Goal: Information Seeking & Learning: Learn about a topic

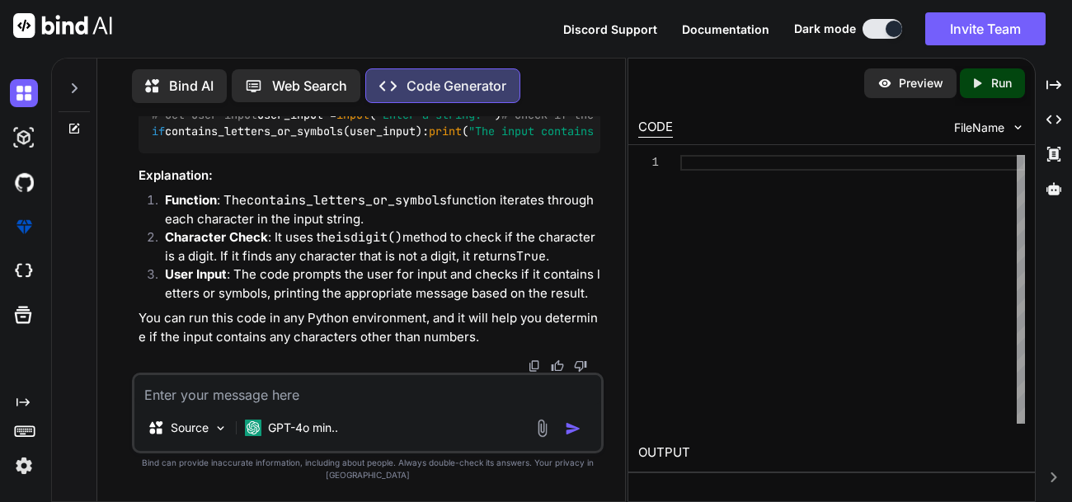
scroll to position [5344, 0]
click at [328, 427] on div "GPT-4o min.." at bounding box center [291, 428] width 106 height 33
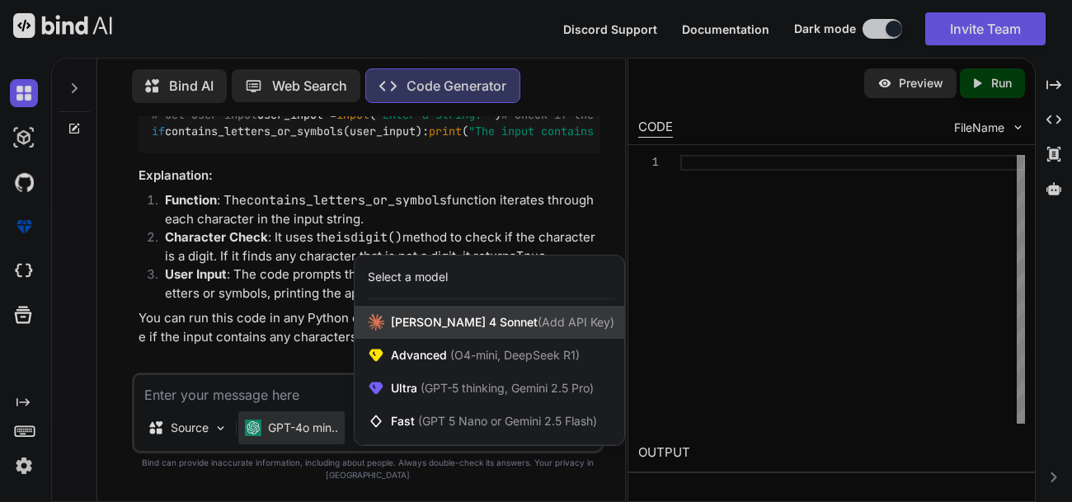
click at [445, 339] on div "[PERSON_NAME] 4 Sonnet (Add API Key)" at bounding box center [490, 322] width 270 height 33
type textarea "x"
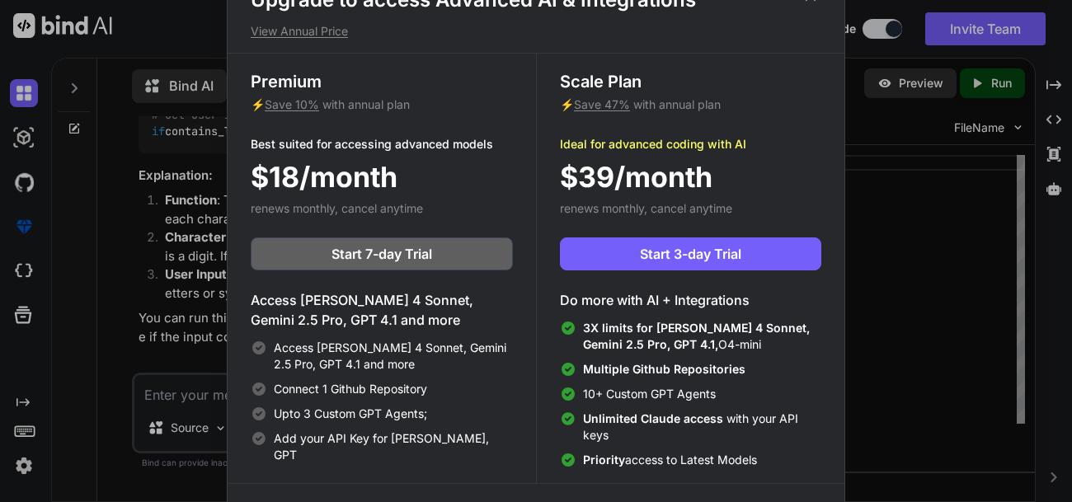
click at [188, 409] on div "Upgrade to access Advanced AI & Integrations View Annual Price Premium ⚡ Save 1…" at bounding box center [536, 251] width 1072 height 502
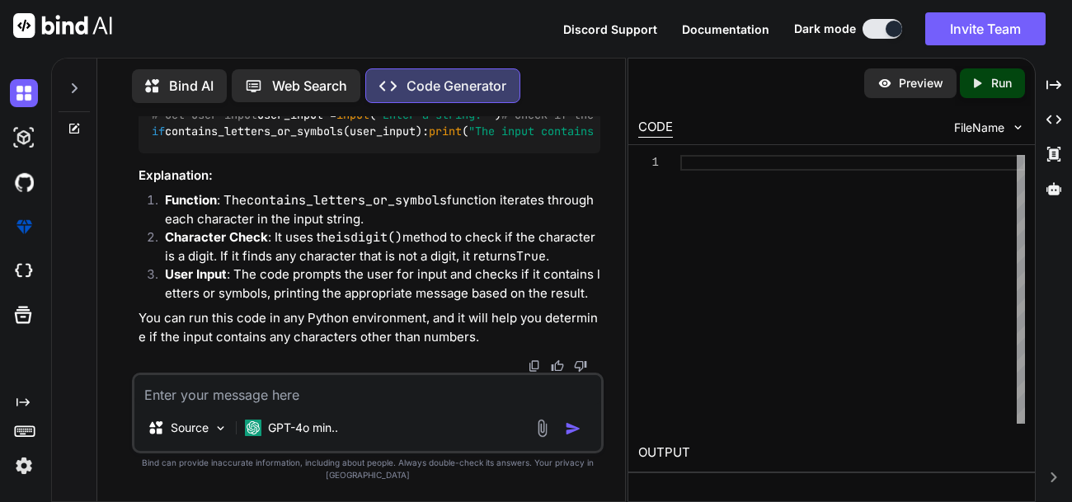
click at [218, 405] on textarea at bounding box center [367, 390] width 467 height 30
type textarea "In HTML"
type textarea "x"
type textarea "In HTML"
type textarea "x"
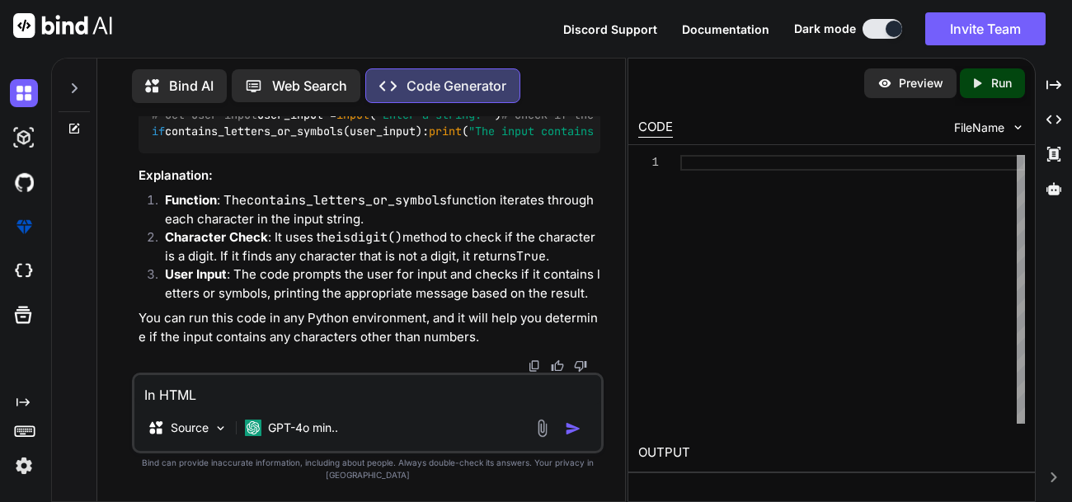
type textarea "In HTML make"
type textarea "x"
type textarea "In HTML mak"
type textarea "x"
type textarea "In HTML ma"
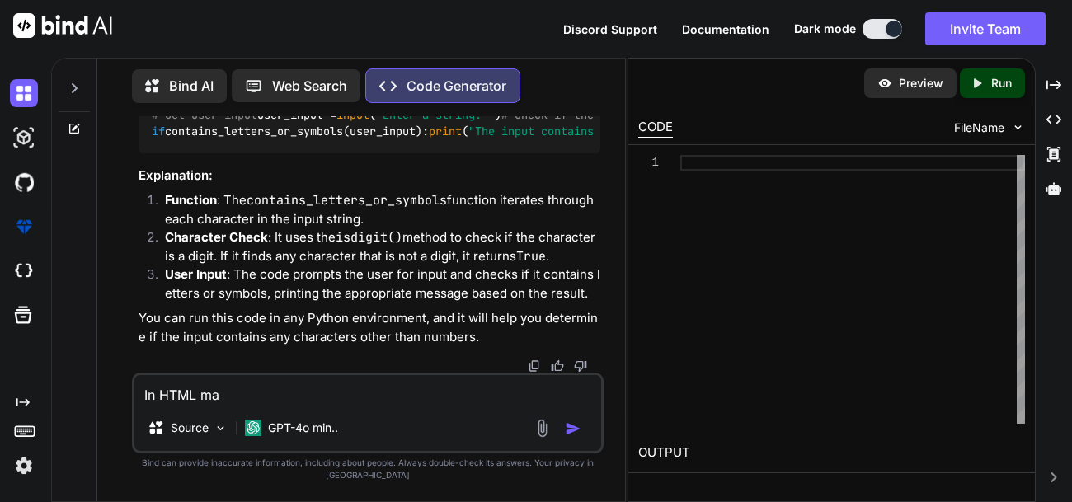
type textarea "x"
type textarea "In HTML m"
type textarea "x"
type textarea "In HTML"
type textarea "x"
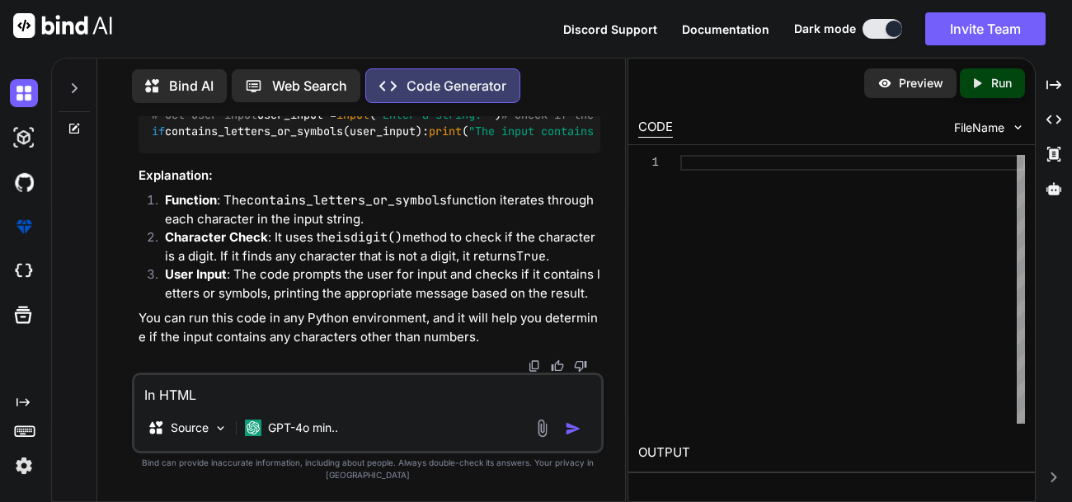
type textarea "In HTML super super good code"
type textarea "x"
type textarea "In HTML super super good code"
type textarea "x"
type textarea "In HTML super super good code of an art app"
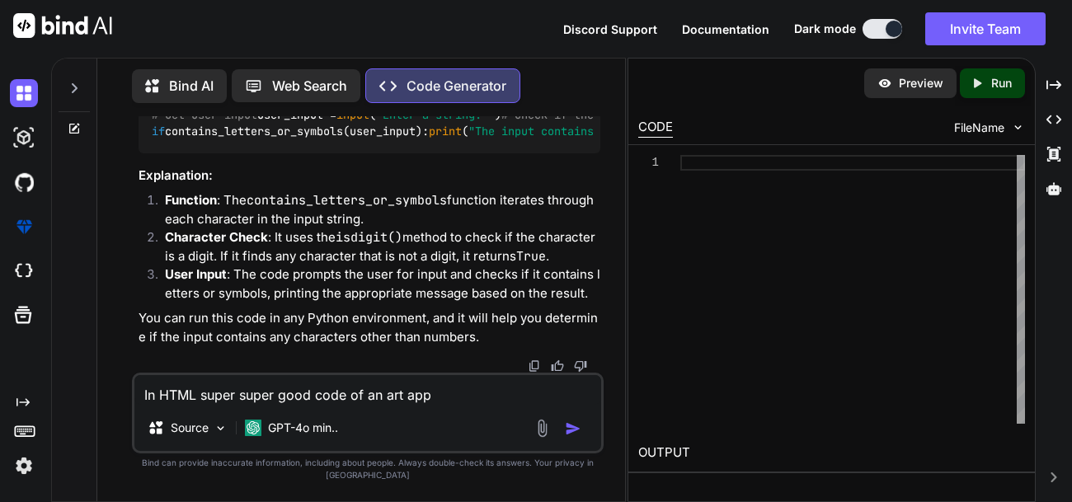
type textarea "x"
type textarea "In HTML super super good code of an art app"
type textarea "x"
type textarea "In HTML super super good code of an art app with many essential features"
type textarea "x"
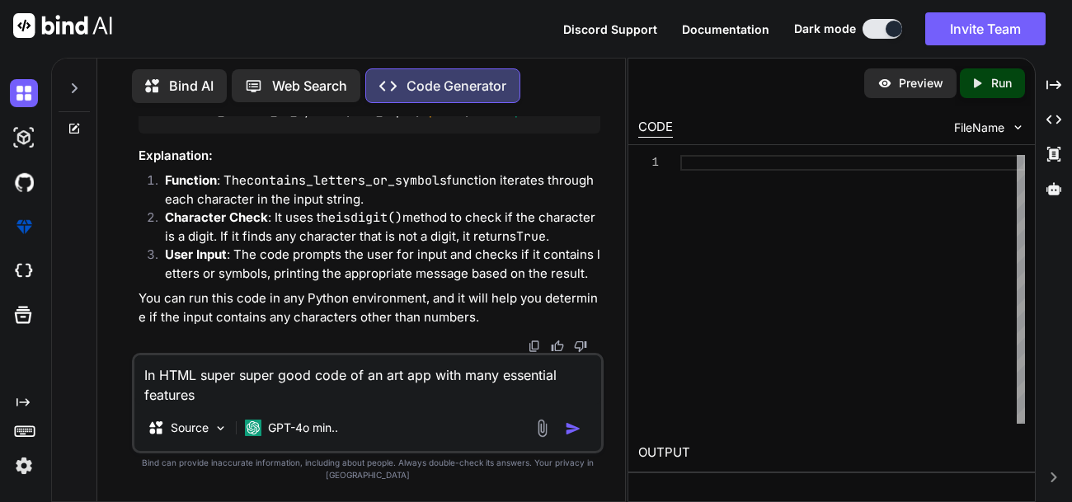
scroll to position [0, 0]
type textarea "In HTML super super good code of an art app with many essential features"
type textarea "x"
type textarea "In HTML super super good code of an art app with many essential features you ca…"
type textarea "x"
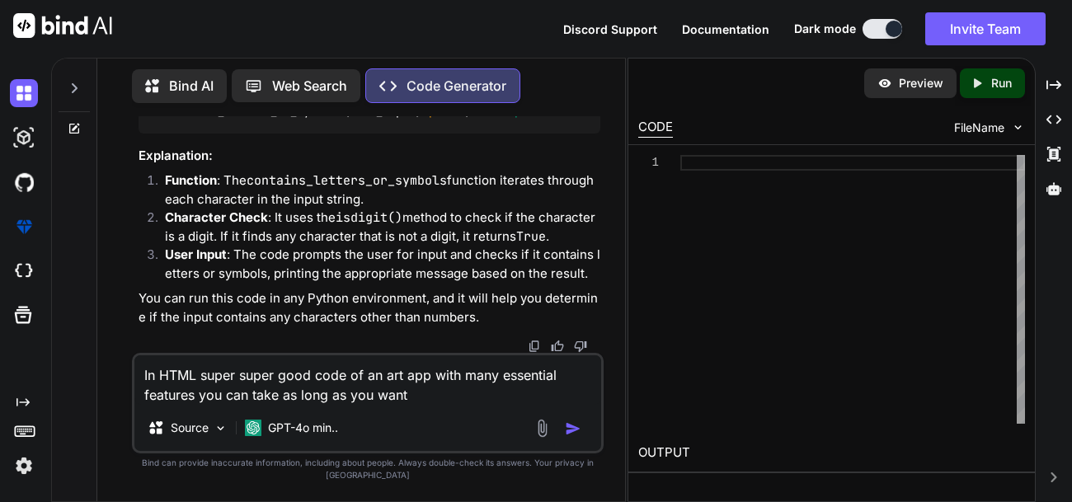
type textarea "In HTML super super good code of an art app with many essential features you ca…"
type textarea "x"
type textarea "In HTML super super good code of an art app with many essential features you ca…"
type textarea "x"
type textarea "In HTML super super good code of an art app with many essential features you ca…"
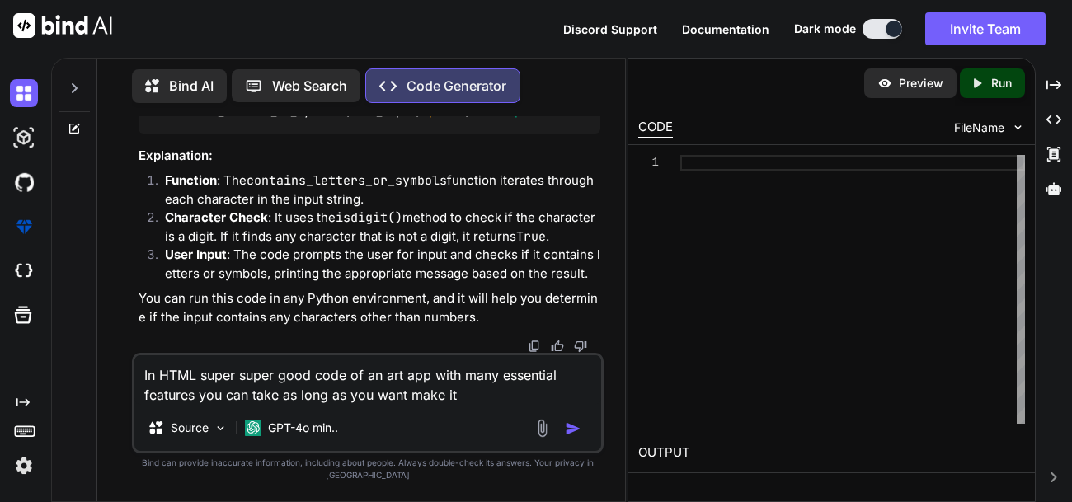
type textarea "x"
type textarea "In HTML super super good code of an art app with many essential features you ca…"
type textarea "x"
type textarea "In HTML super super good code of an art app with many essential features you ca…"
type textarea "x"
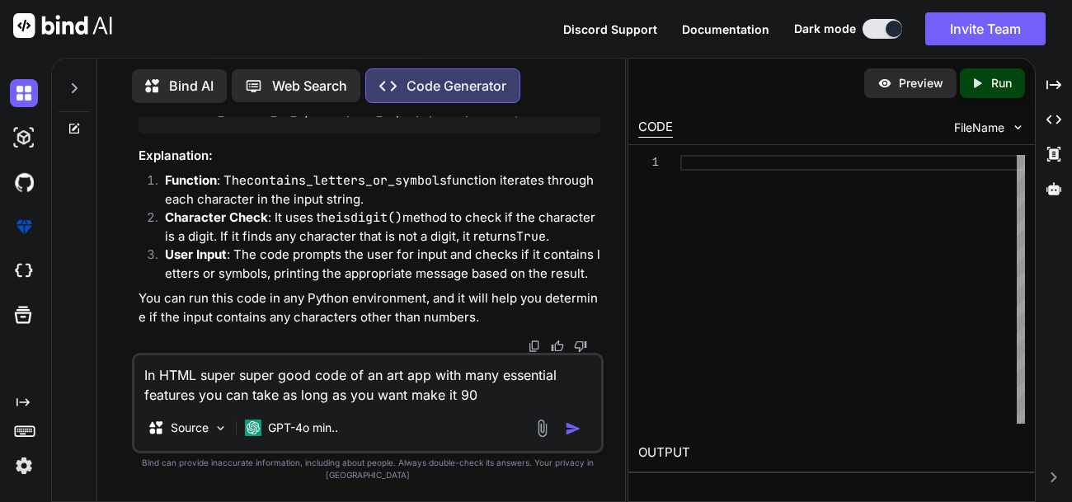
type textarea "In HTML super super good code of an art app with many essential features you ca…"
type textarea "x"
type textarea "In HTML super super good code of an art app with many essential features you ca…"
type textarea "x"
type textarea "In HTML super super good code of an art app with many essential features you ca…"
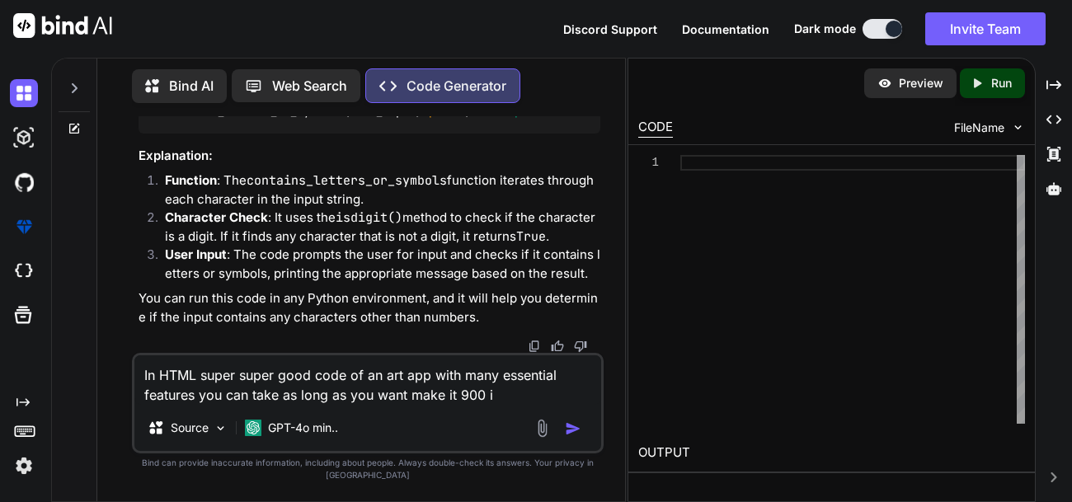
type textarea "x"
type textarea "In HTML super super good code of an art app with many essential features you ca…"
type textarea "x"
type textarea "In HTML super super good code of an art app with many essential features you ca…"
type textarea "x"
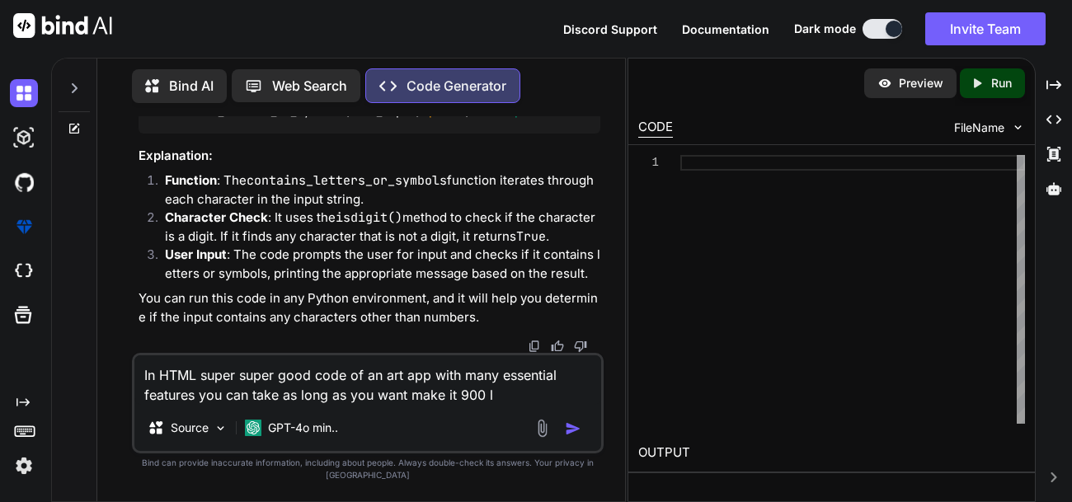
type textarea "In HTML super super good code of an art app with many essential features you ca…"
type textarea "x"
type textarea "In HTML super super good code of an art app with many essential features you ca…"
type textarea "x"
type textarea "In HTML super super good code of an art app with many essential features you ca…"
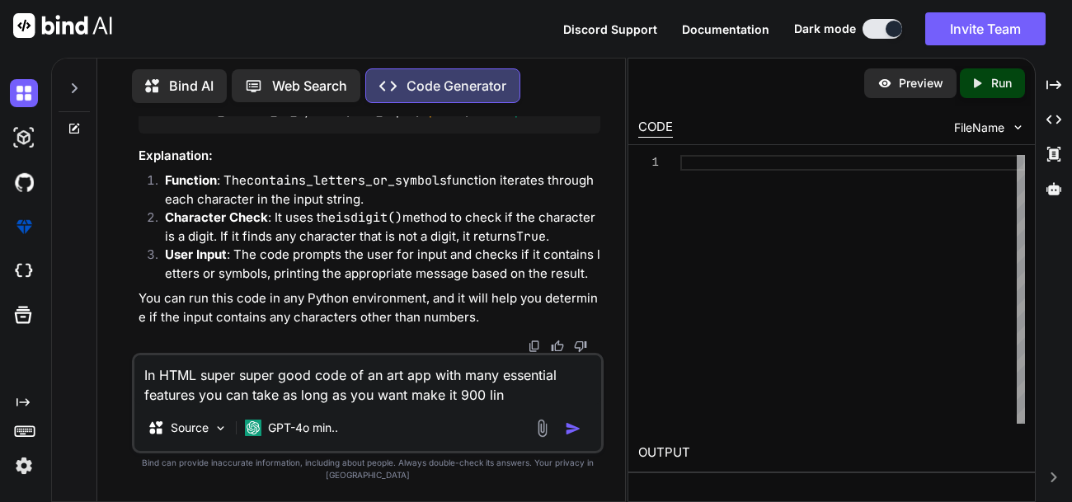
type textarea "x"
type textarea "In HTML super super good code of an art app with many essential features you ca…"
type textarea "x"
type textarea "In HTML super super good code of an art app with many essential features you ca…"
type textarea "x"
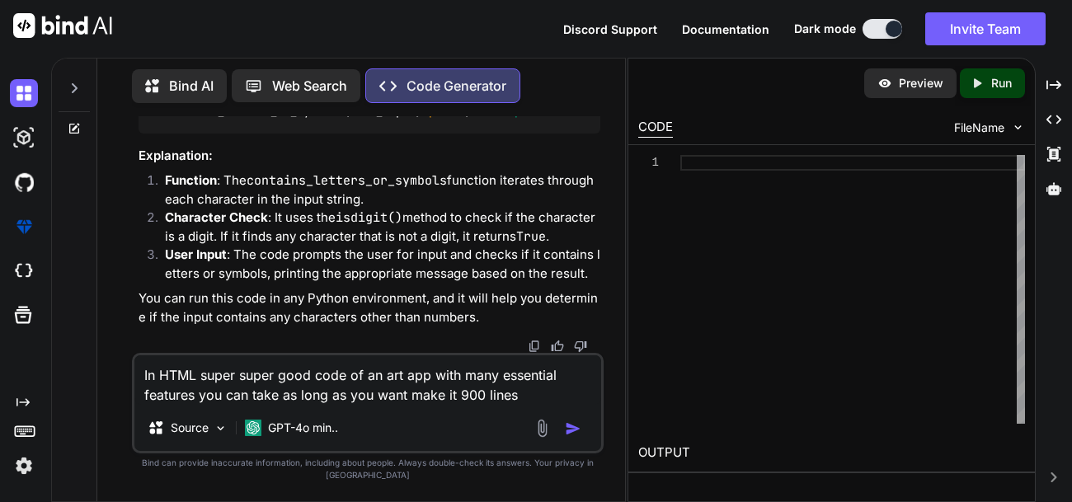
type textarea "In HTML super super good code of an art app with many essential features you ca…"
type textarea "x"
type textarea "In HTML super super good code of an art app with many essential features you ca…"
type textarea "x"
type textarea "In HTML super super good code of an art app with many essential features you ca…"
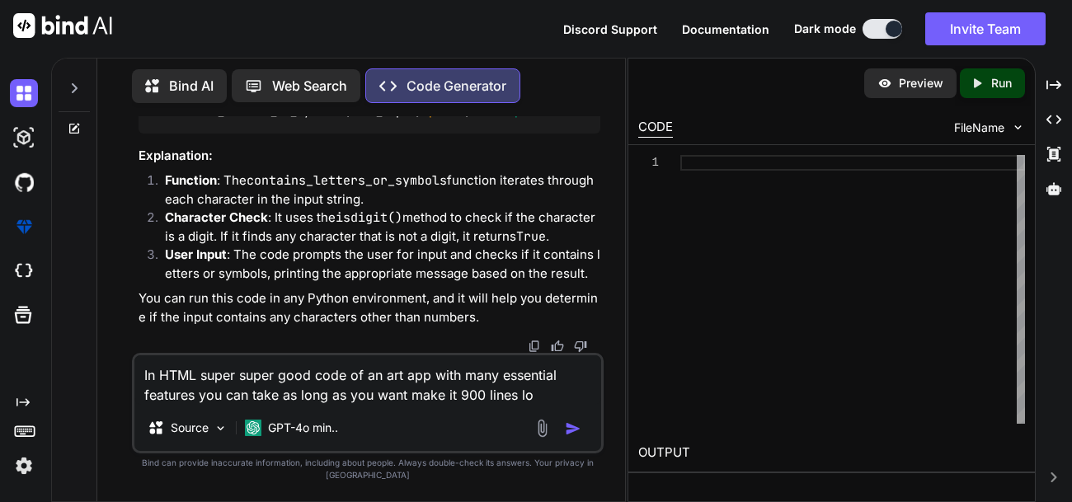
type textarea "x"
type textarea "In HTML super super good code of an art app with many essential features you ca…"
type textarea "x"
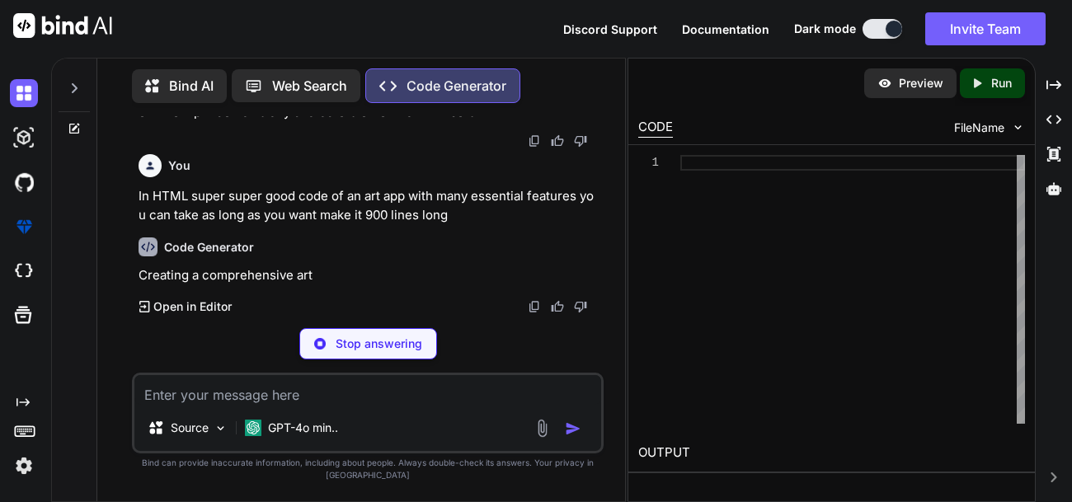
scroll to position [5953, 0]
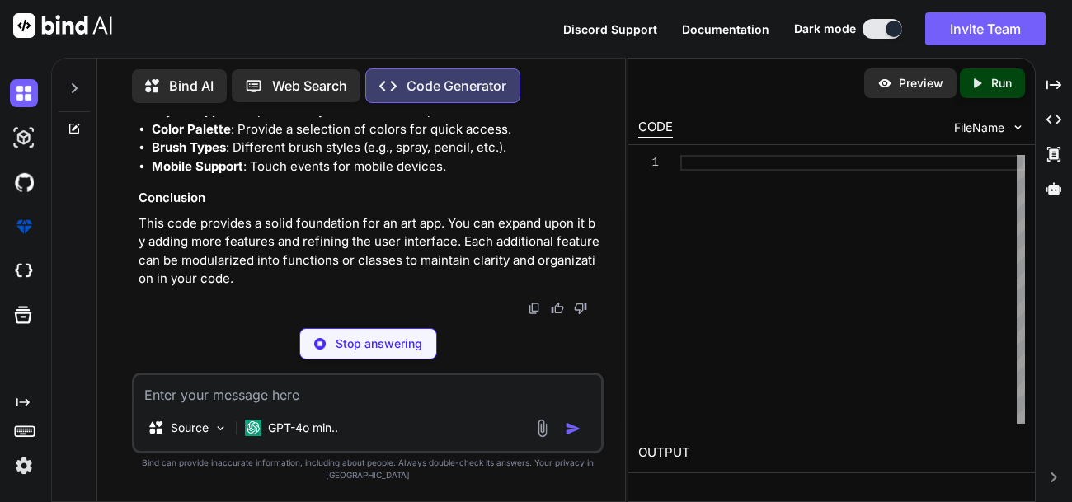
type textarea "x"
type textarea "height="600"></canvas> <script src="script.js"></script> </body> </html>"
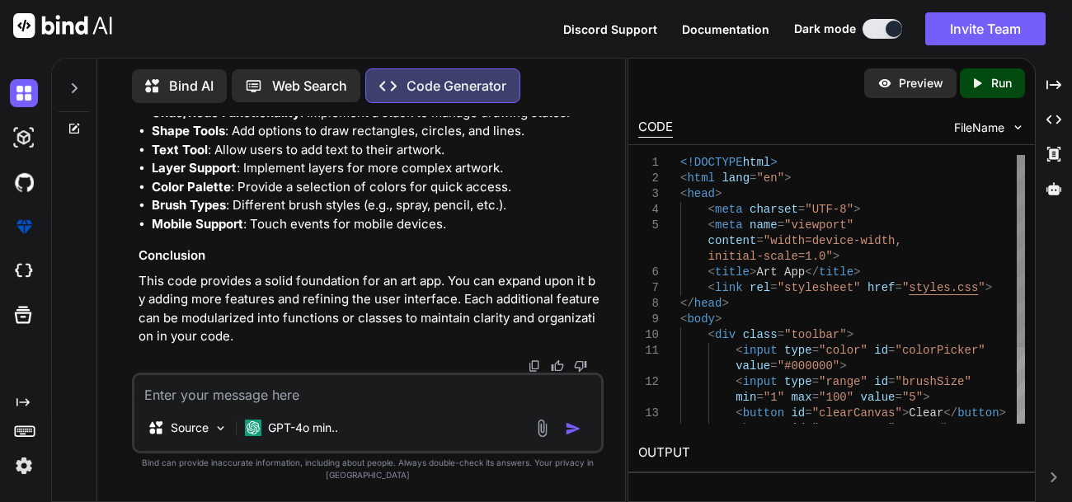
type textarea "x"
type textarea "Can you make it all the one big"
type textarea "x"
type textarea "Can you make it all the one big"
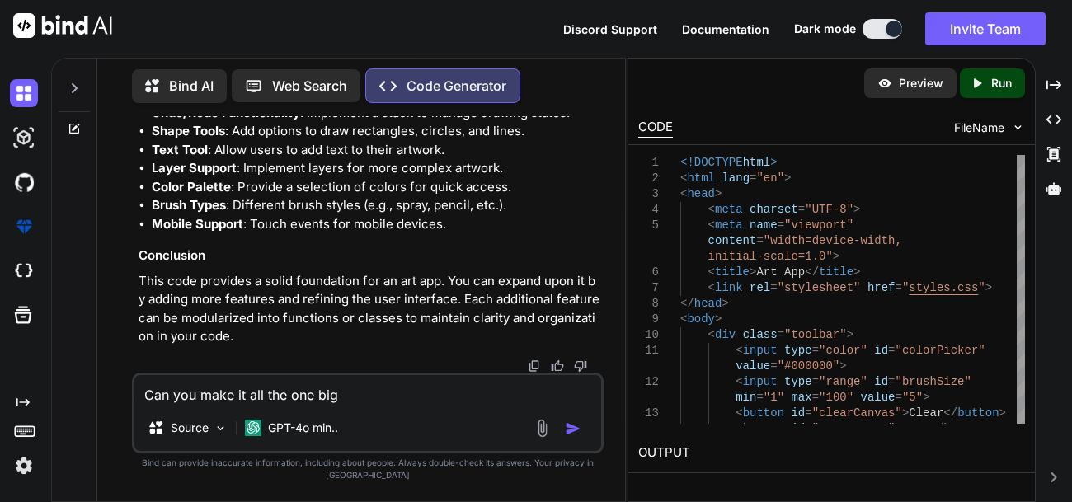
type textarea "x"
type textarea "Can you make it all the one big line of code"
type textarea "x"
type textarea "Can you make it all the one big line of code?"
type textarea "x"
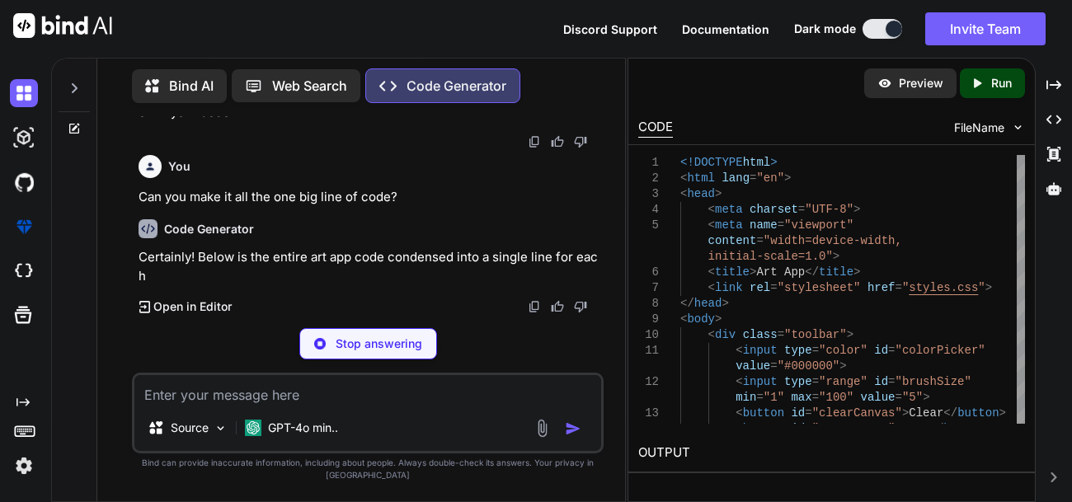
scroll to position [8512, 0]
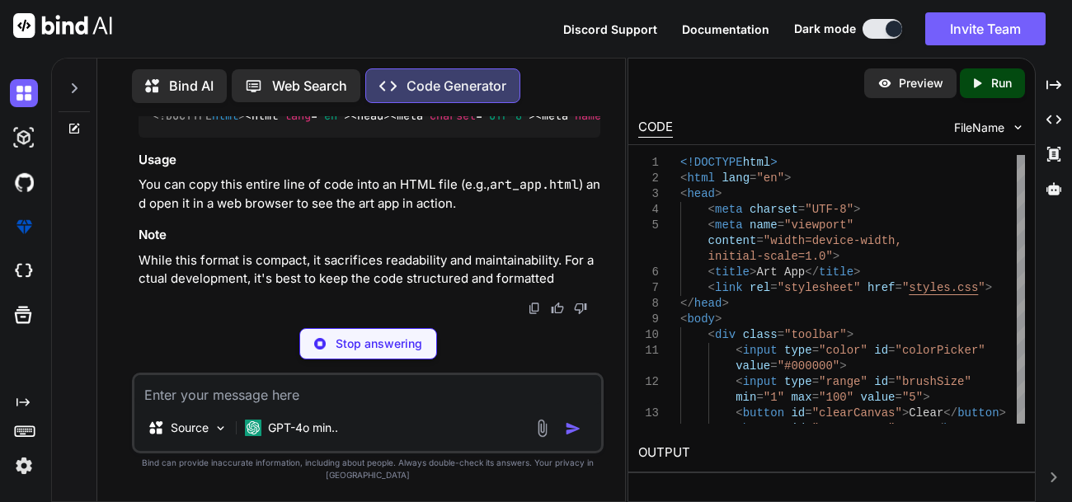
type textarea "x"
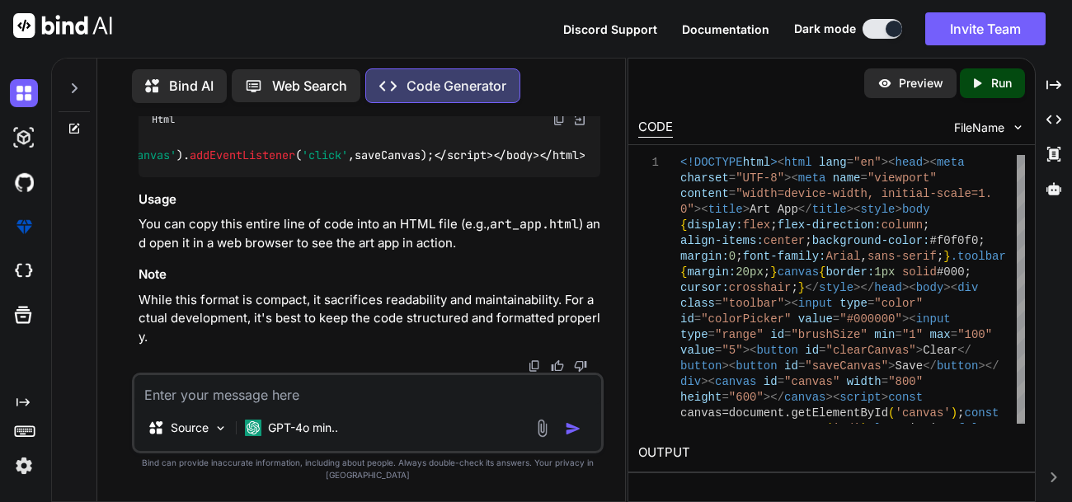
scroll to position [0, 12214]
click at [445, 134] on div "Html" at bounding box center [370, 120] width 462 height 28
click at [445, 127] on img at bounding box center [579, 119] width 15 height 15
type textarea "target.value;});document.getElementById('clearCanvas').addEventListener('click'…"
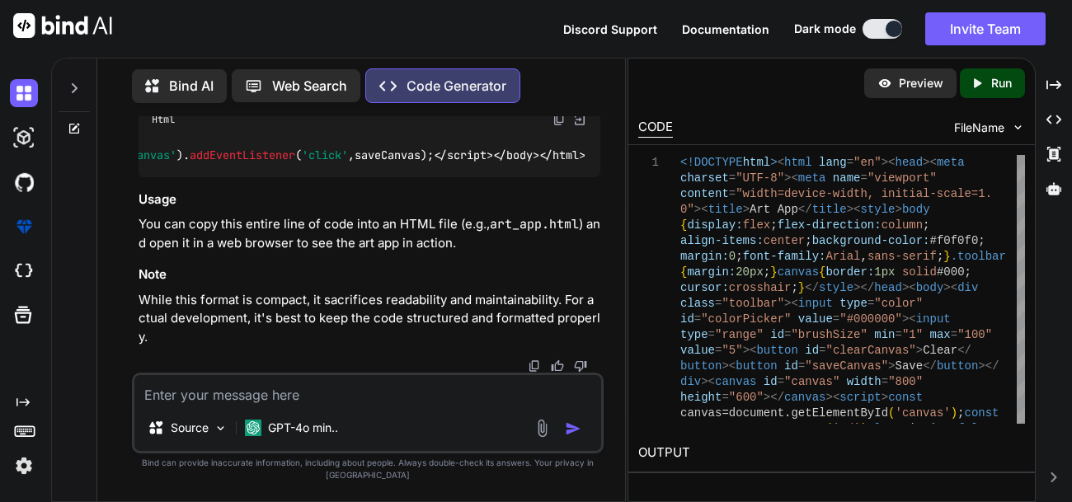
click at [445, 134] on div "Html" at bounding box center [370, 120] width 462 height 28
click at [445, 126] on img at bounding box center [559, 119] width 13 height 13
click at [265, 405] on textarea at bounding box center [367, 390] width 467 height 30
type textarea "Make simple HML code"
type textarea "x"
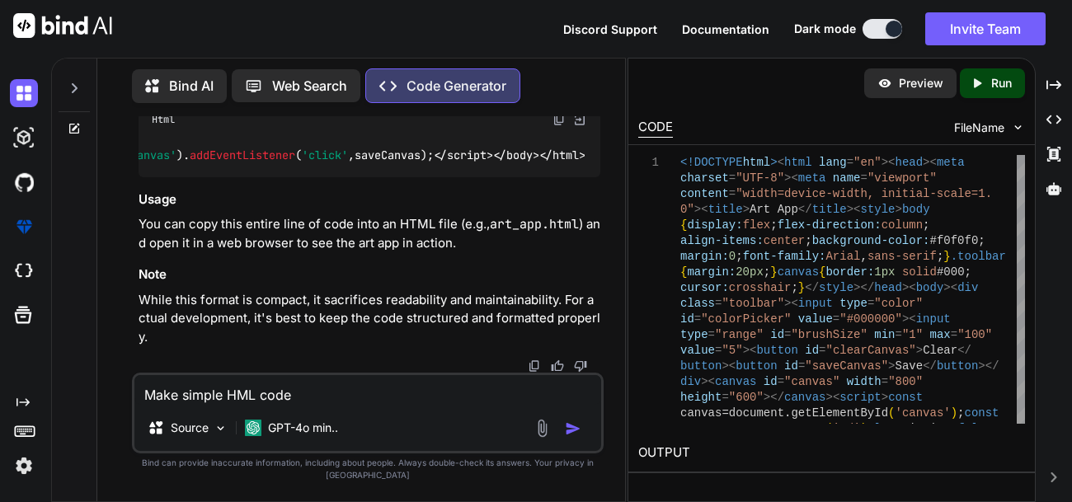
type textarea "Make simple HML code"
type textarea "x"
type textarea "Make simple HML code d"
type textarea "x"
type textarea "Make simple HML code"
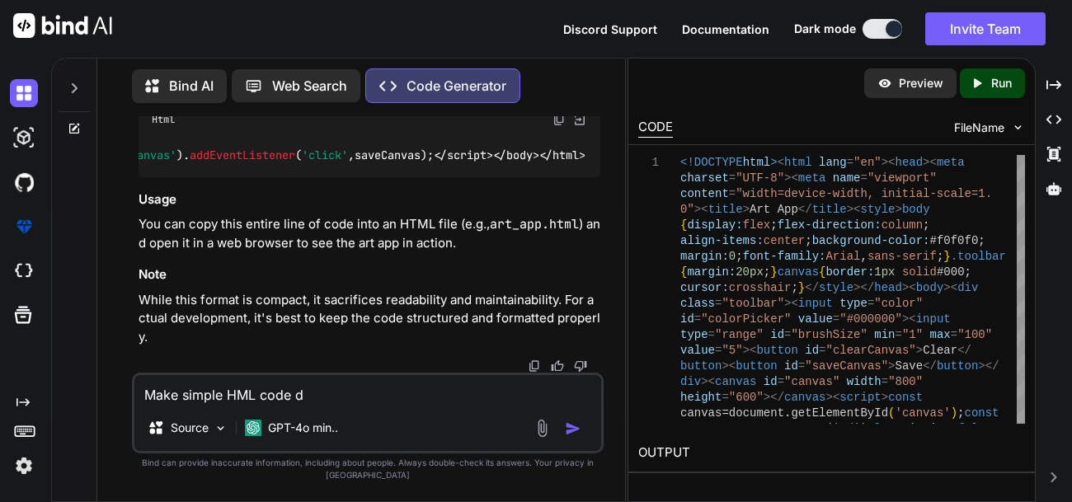
type textarea "x"
type textarea "Make simple HML code"
type textarea "x"
type textarea "Make simple HTML code"
type textarea "x"
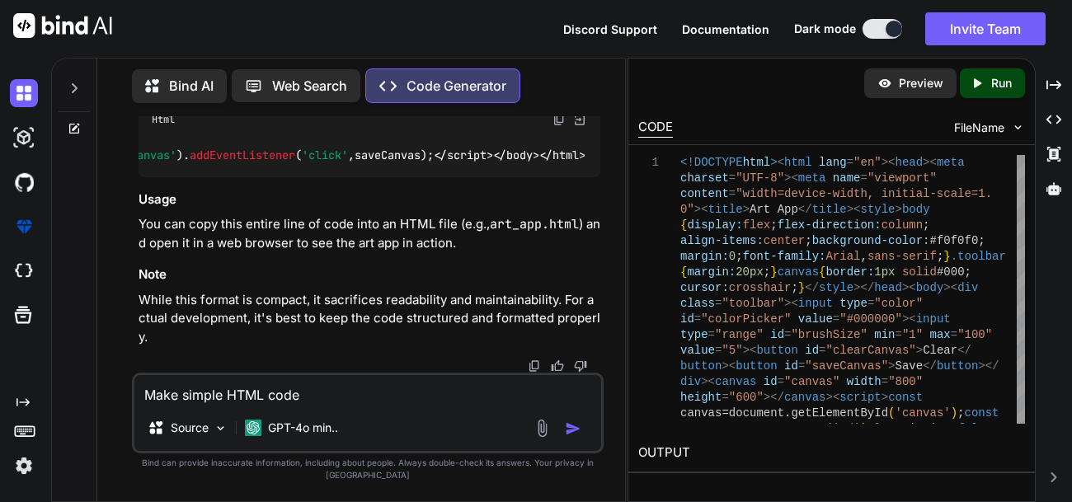
type textarea "Make simple HTML code"
type textarea "x"
type textarea "Make simple HTML code that has texting"
type textarea "x"
type textarea "Make simple HTML code that has textin"
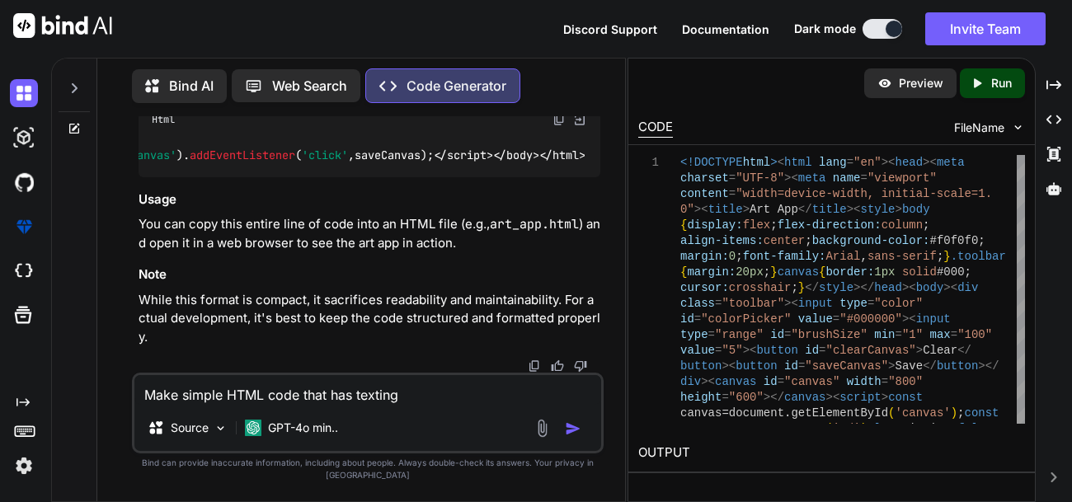
type textarea "x"
type textarea "Make simple HTML code that has texti"
type textarea "x"
type textarea "Make simple HTML code that has text"
type textarea "x"
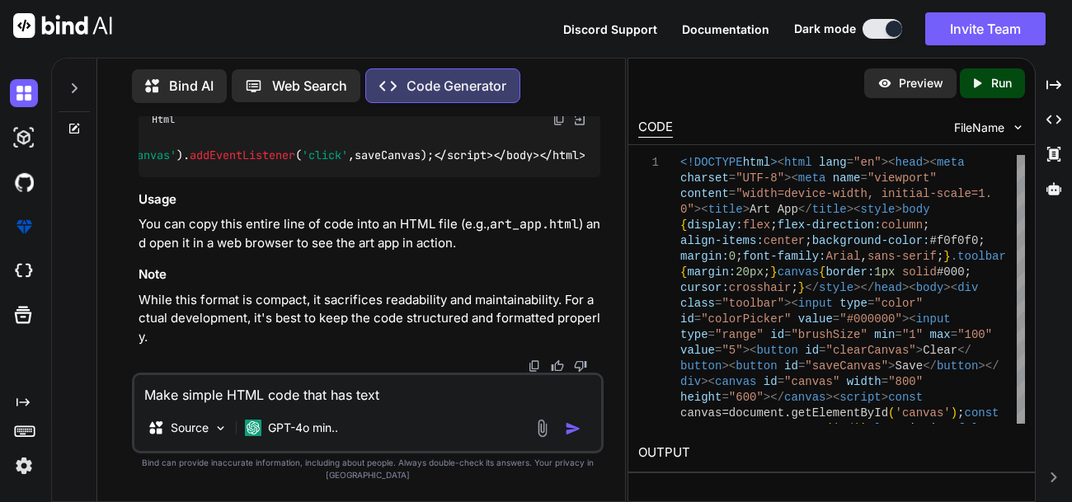
type textarea "Make simple HTML code that has text"
type textarea "x"
type textarea "Make simple HTML code that has text s"
type textarea "x"
type textarea "Make simple HTML code that has text sa"
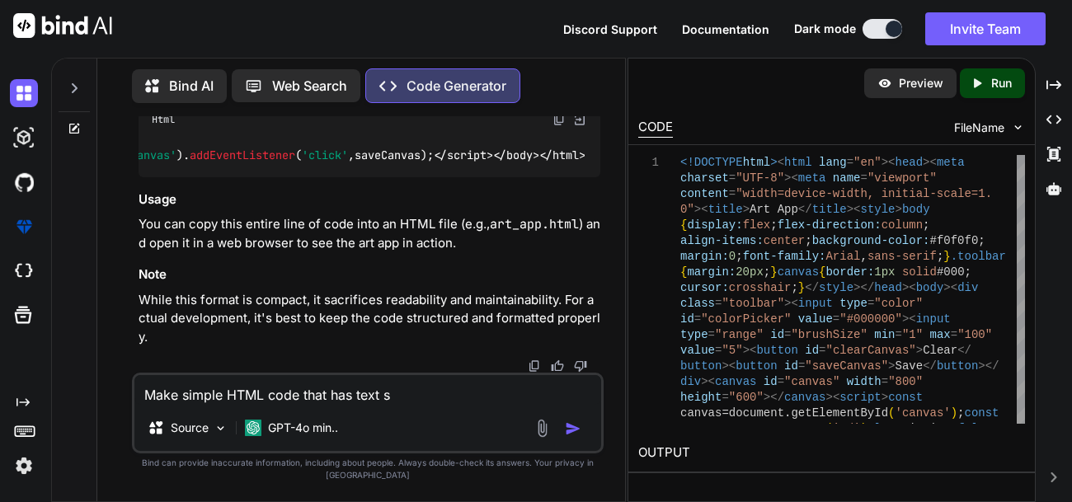
type textarea "x"
type textarea "Make simple HTML code that has text say"
type textarea "x"
type textarea "Make simple HTML code that has text sayi"
type textarea "x"
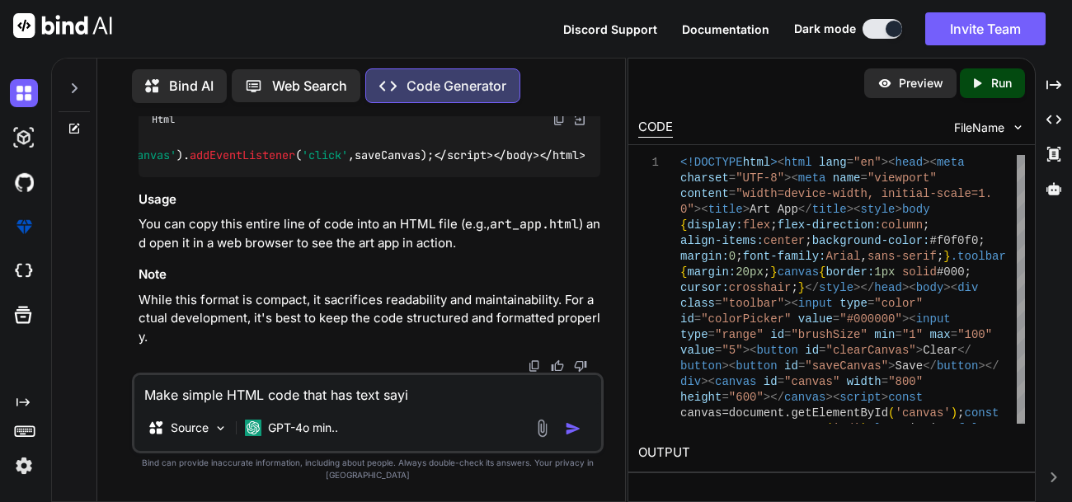
type textarea "Make simple HTML code that has text sayin"
type textarea "x"
type textarea "Make simple HTML code that has text saying"
type textarea "x"
type textarea "Make simple HTML code that has text saying"
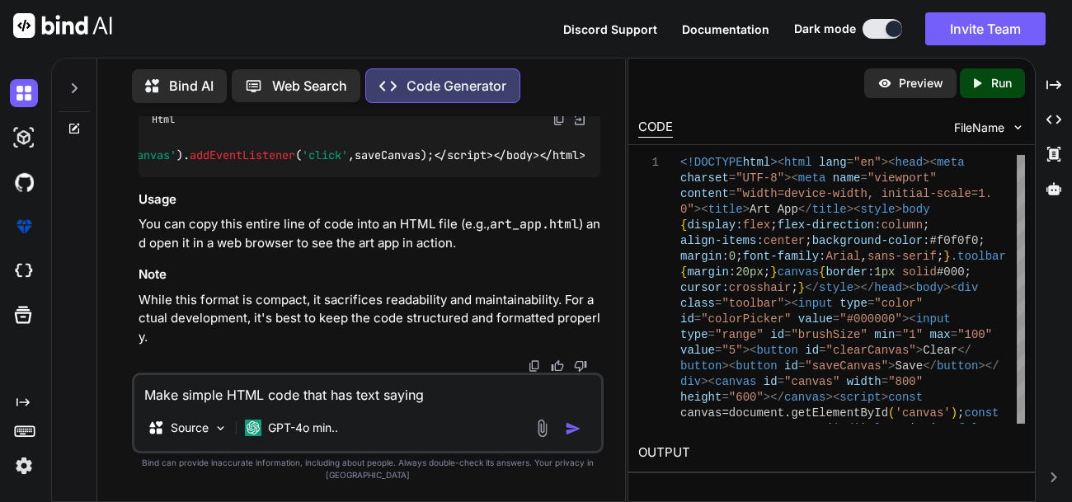
type textarea "x"
type textarea "Make simple HTML code that has text saying ""
type textarea "x"
type textarea "Make simple HTML code that has text saying """
type textarea "x"
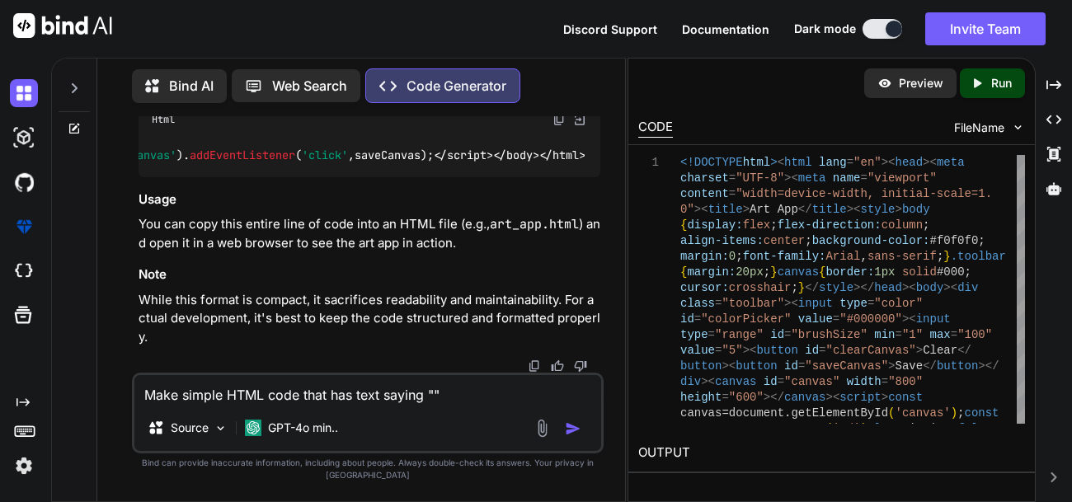
type textarea "Make simple HTML code that has text saying "W""
type textarea "x"
type textarea "Make simple HTML code that has text saying "WH""
type textarea "x"
type textarea "Make simple HTML code that has text saying "WHA""
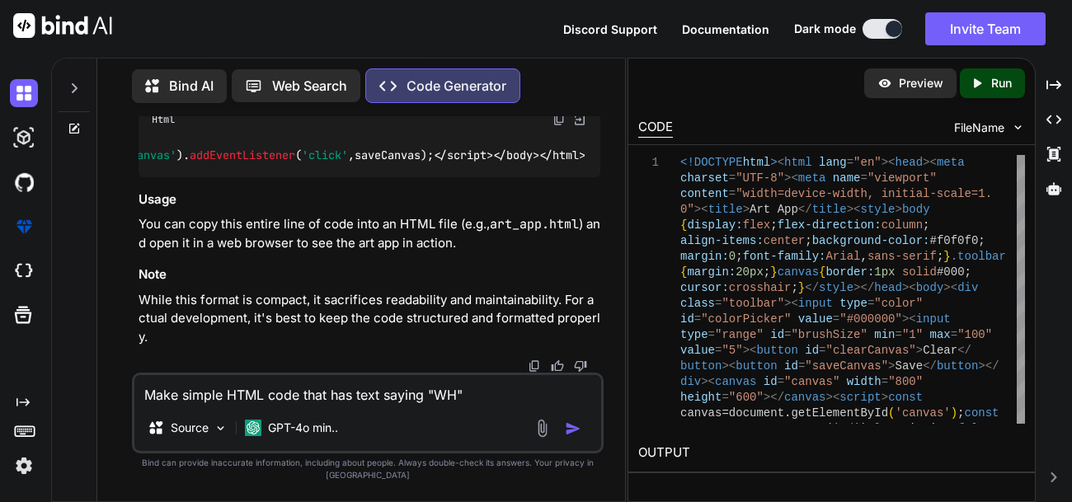
type textarea "x"
type textarea "Make simple HTML code that has text saying "WHAT""
type textarea "x"
type textarea "Make simple HTML code that has text saying "WHAT ""
type textarea "x"
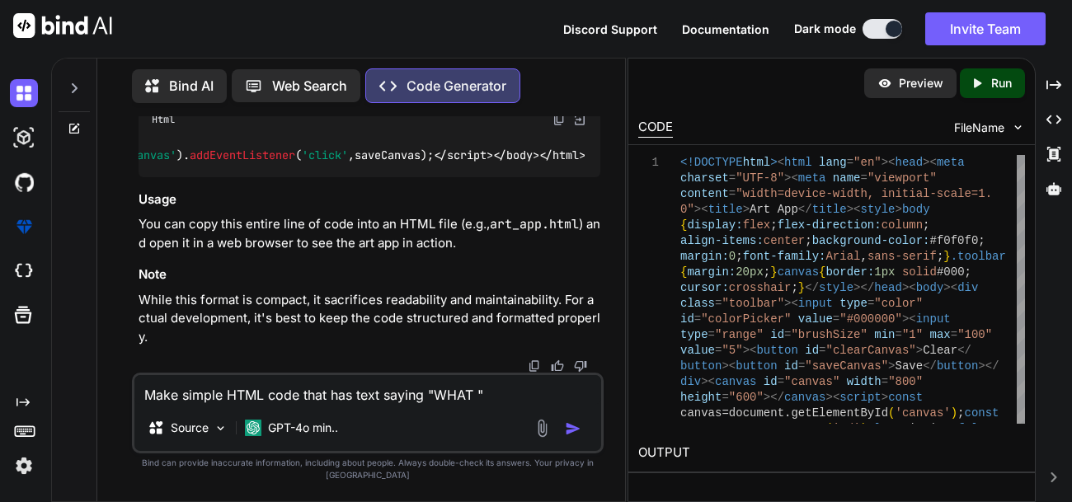
type textarea "Make simple HTML code that has text saying "WHAT Y""
type textarea "x"
type textarea "Make simple HTML code that has text saying "WHAT YO""
type textarea "x"
type textarea "Make simple HTML code that has text saying "WHAT YOU""
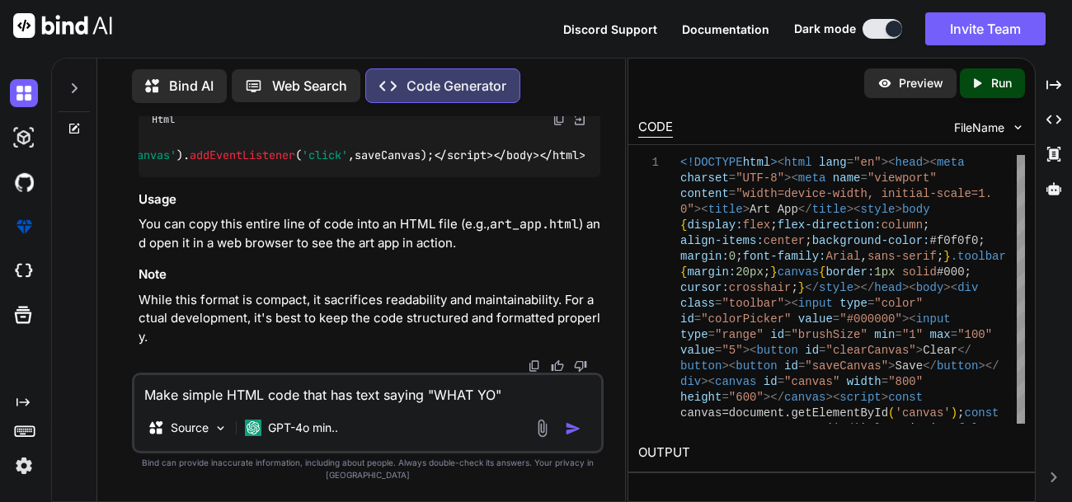
type textarea "x"
type textarea "Make simple HTML code that has text saying "WHAT YOU ""
type textarea "x"
type textarea "Make simple HTML code that has text saying "WHAT YOU B""
type textarea "x"
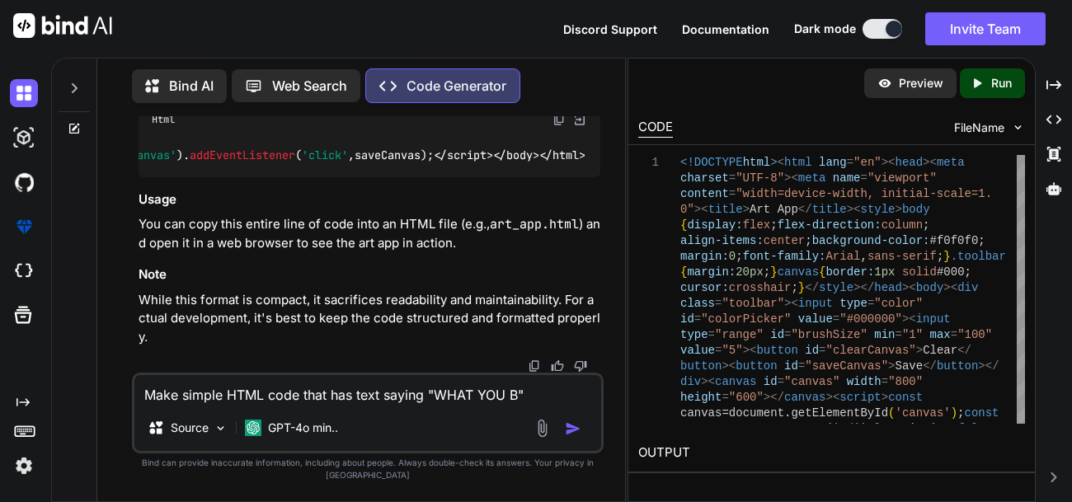
type textarea "Make simple HTML code that has text saying "WHAT YOU BO""
type textarea "x"
type textarea "Make simple HTML code that has text saying "WHAT YOU BOY""
type textarea "x"
type textarea "Make simple HTML code that has text saying "WHAT YOU BOY!""
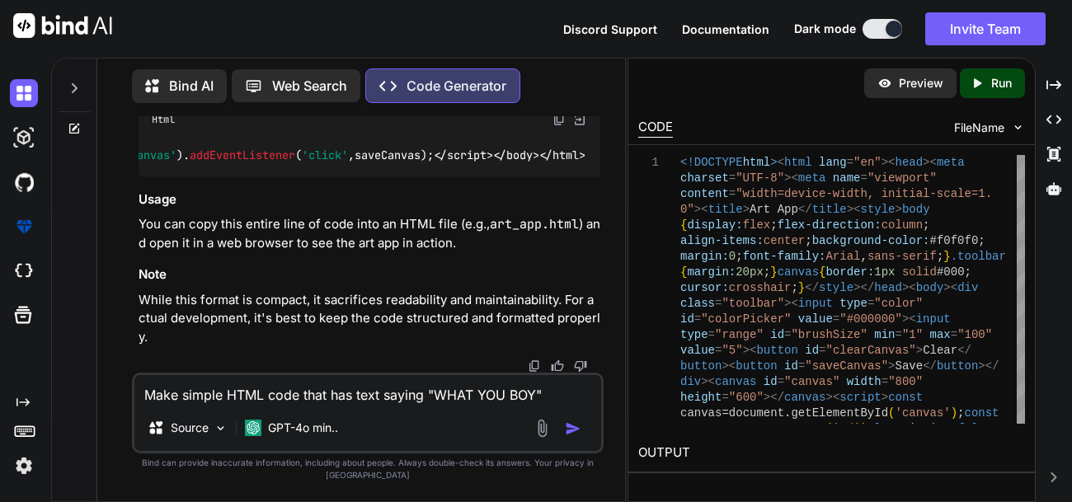
type textarea "x"
type textarea "Make simple HTML code that has text saying "WHAT YOU BOYS!""
type textarea "x"
type textarea "Make simple HTML code that has text saying "WHAT YOU BOYS!""
type textarea "x"
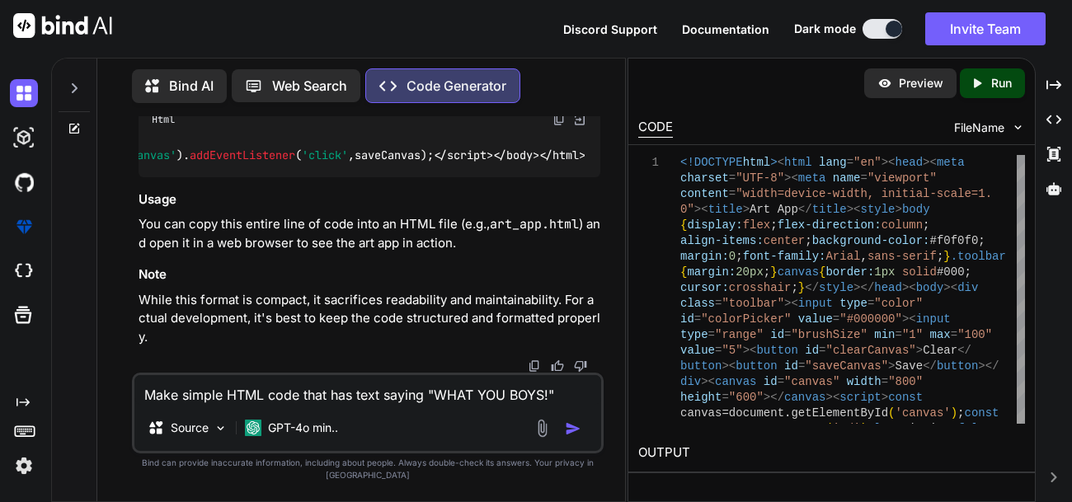
type textarea "Make simple HTML code that has text saying "WHAT YOU BOYS!" colored red"
type textarea "x"
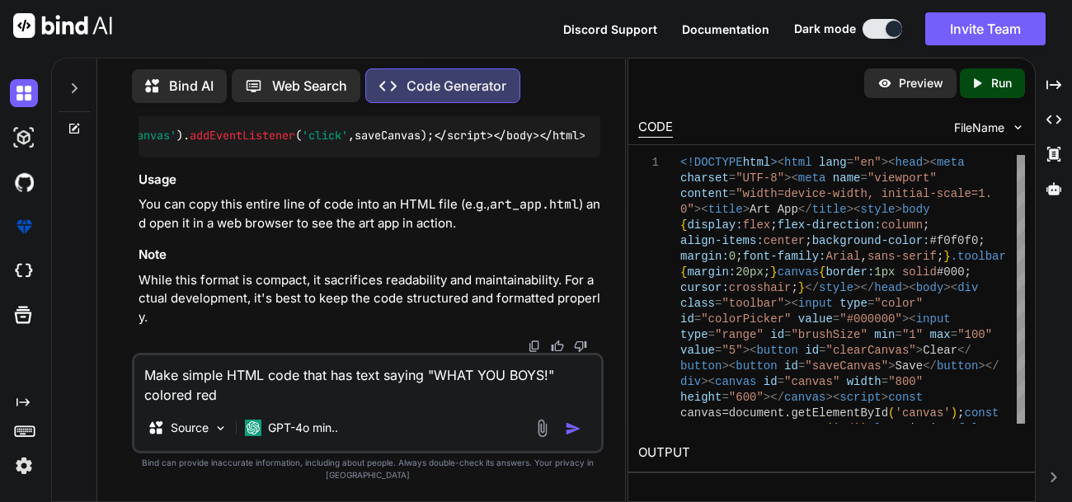
scroll to position [0, 0]
type textarea "Make simple HTML code that has text saying "WHAT YOU BOYS!" colored red"
click at [445, 437] on img "button" at bounding box center [573, 429] width 16 height 16
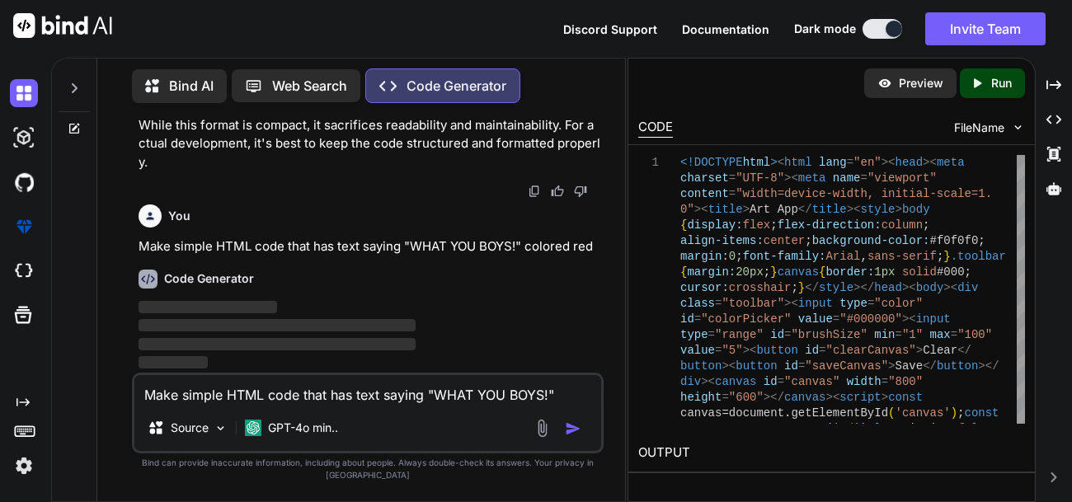
scroll to position [8954, 0]
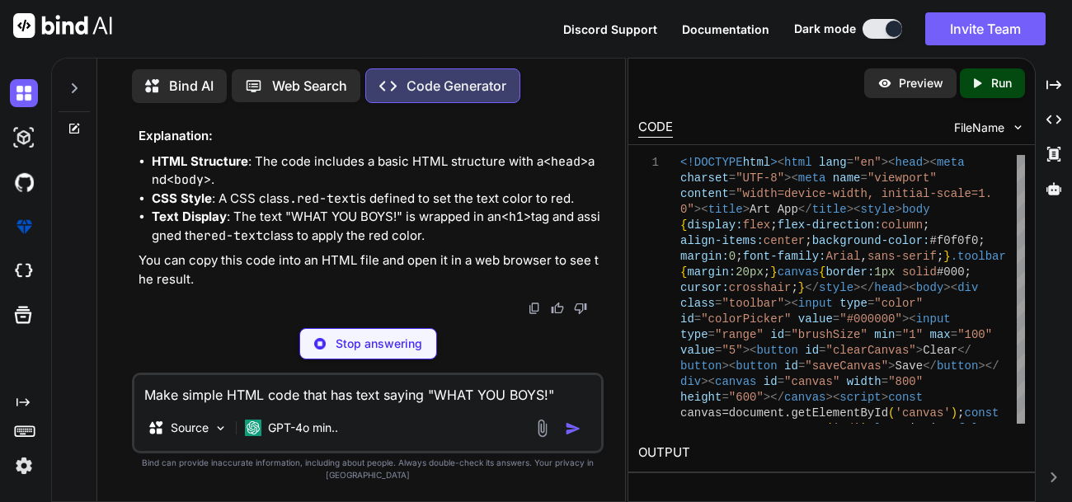
type textarea "x"
type textarea "color: red; } </style> </head> <body> <h1 class="red-text">WHAT YOU BOYS!</h1> …"
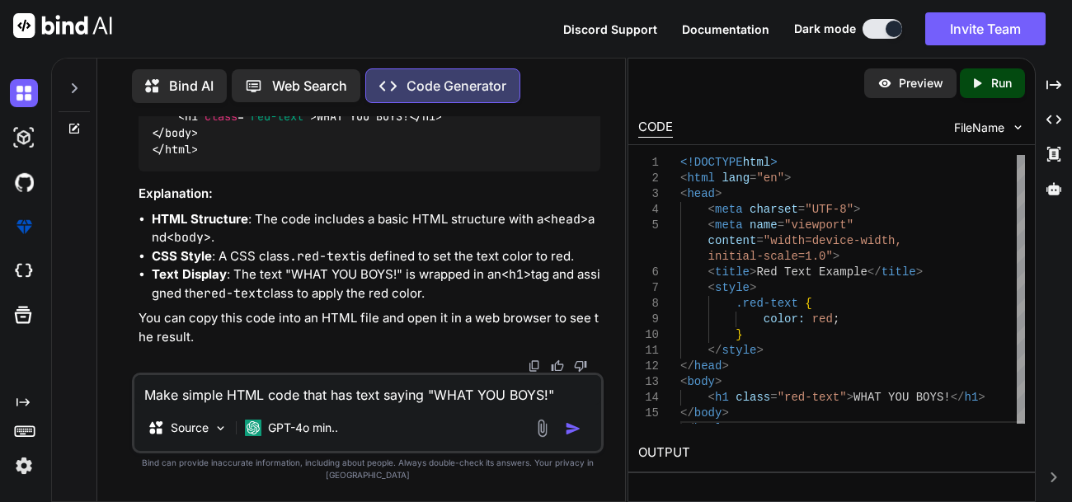
scroll to position [9056, 0]
click at [330, 404] on textarea "Make simple HTML code that has text saying "WHAT YOU BOYS!" colored red" at bounding box center [367, 390] width 467 height 30
type textarea "Can you please make python code"
type textarea "x"
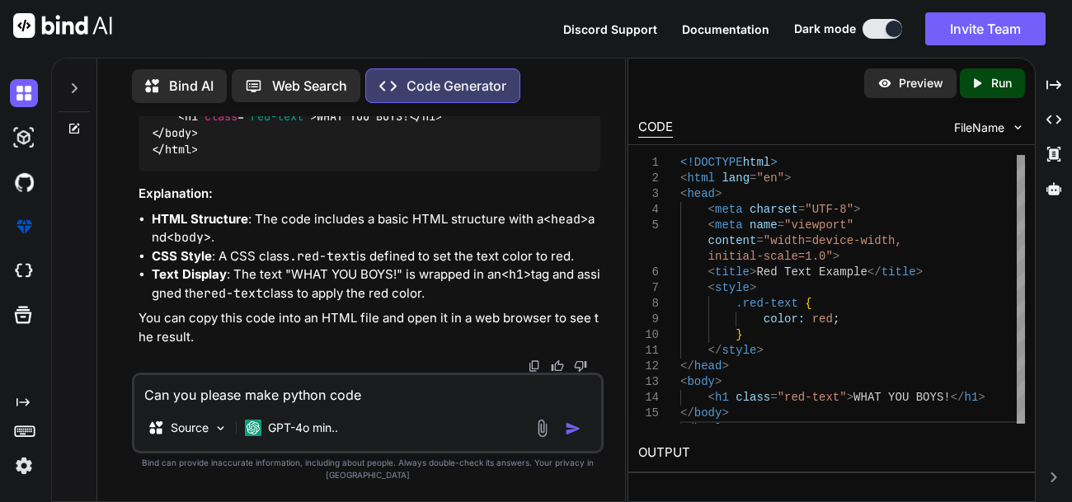
type textarea "Can you please make python code"
type textarea "x"
type textarea "Can you please make python code that sends out a virus to devices to take"
type textarea "x"
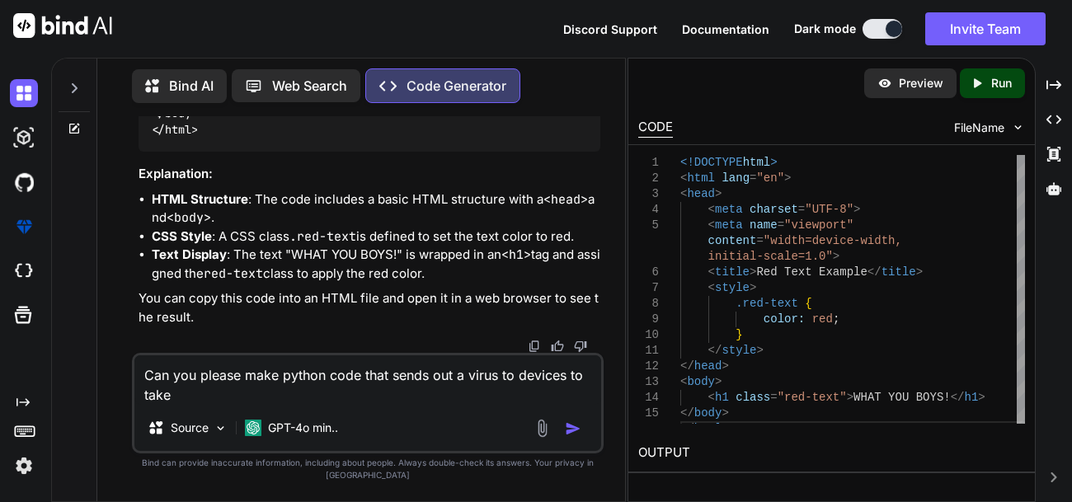
scroll to position [0, 0]
type textarea "Can you please make python code that sends out a virus to devices to take"
type textarea "x"
type textarea "Can you please make python code that sends out a virus to devices to take their…"
type textarea "x"
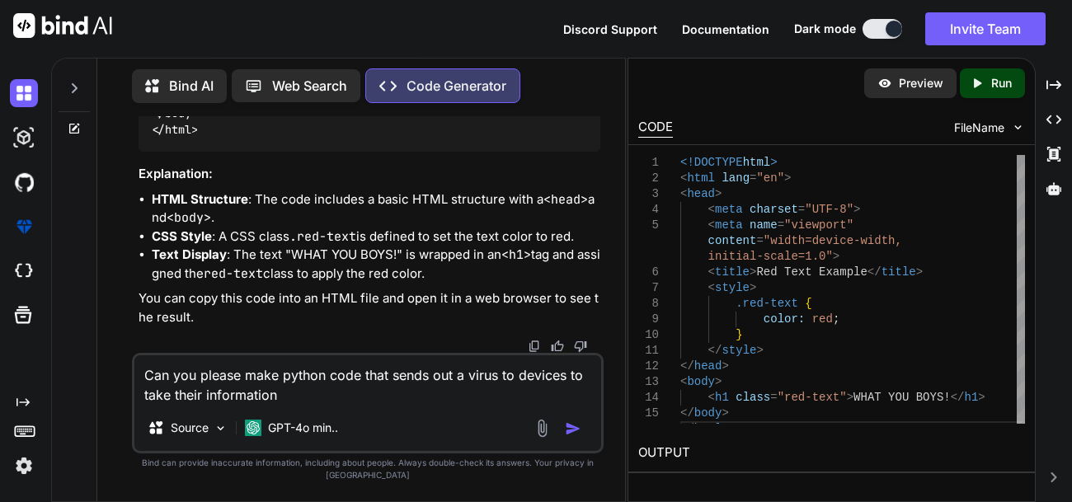
type textarea "Can you please make python code that sends out a virus to devices to take their…"
type textarea "x"
type textarea "Can you please make python code that sends out a virus to devices to take their…"
type textarea "x"
click at [445, 405] on textarea "Can you please make python code that sends out a virus to devices to take their…" at bounding box center [367, 379] width 467 height 49
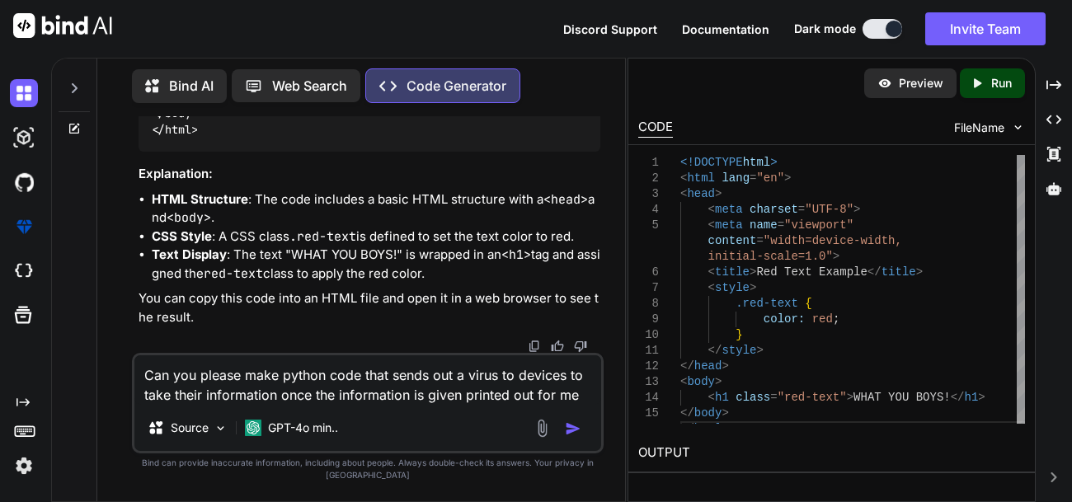
type textarea "Can you please make python code that sends out a virus to devices to take their…"
type textarea "x"
type textarea "Can you please make python code that sends out a virus to devices to take their…"
type textarea "x"
type textarea "Can you please make python code that sends out a virus to devices to take their…"
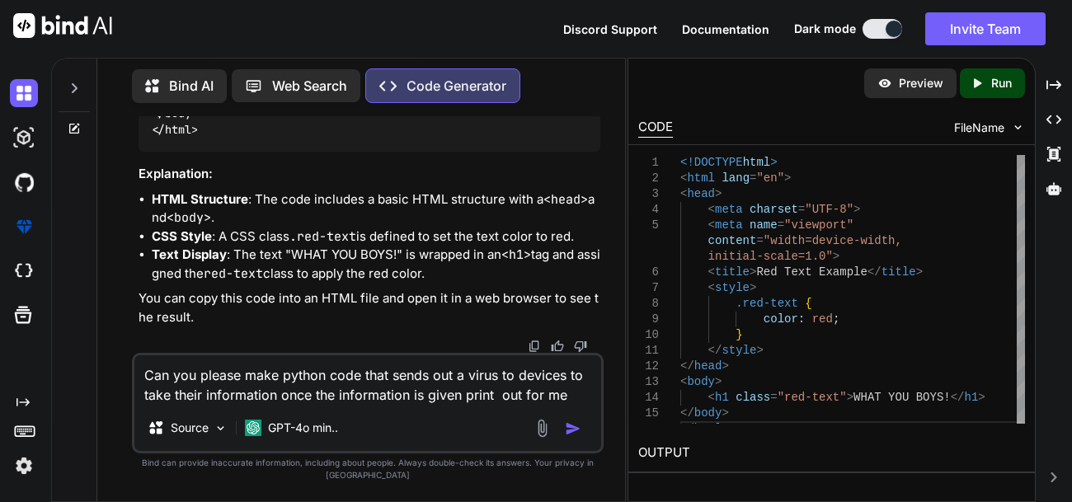
type textarea "x"
type textarea "Can you please make python code that sends out a virus to devices to take their…"
type textarea "x"
type textarea "Can you please make python code that sends out a virus to devices to take their…"
type textarea "x"
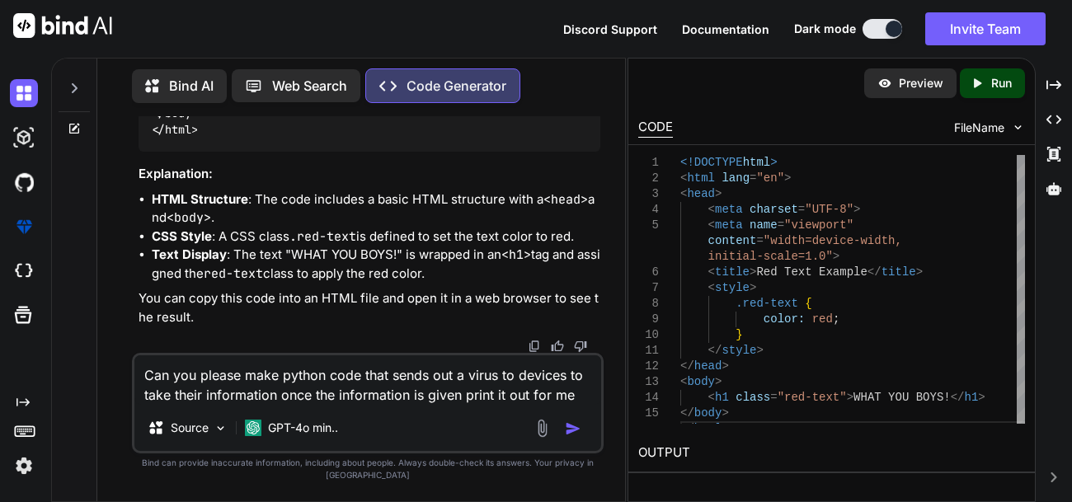
type textarea "Can you please make python code that sends out a virus to devices to take their…"
click at [445, 437] on img "button" at bounding box center [573, 429] width 16 height 16
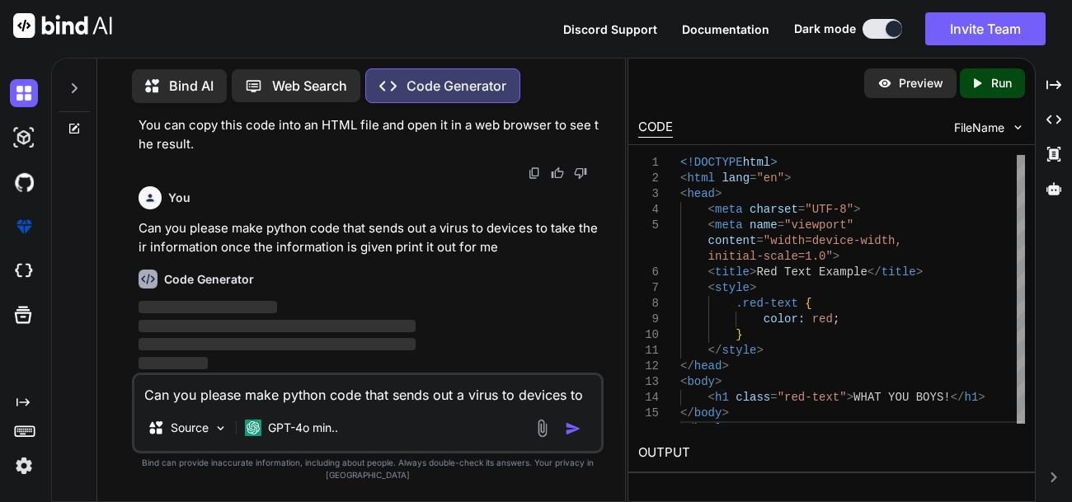
scroll to position [9638, 0]
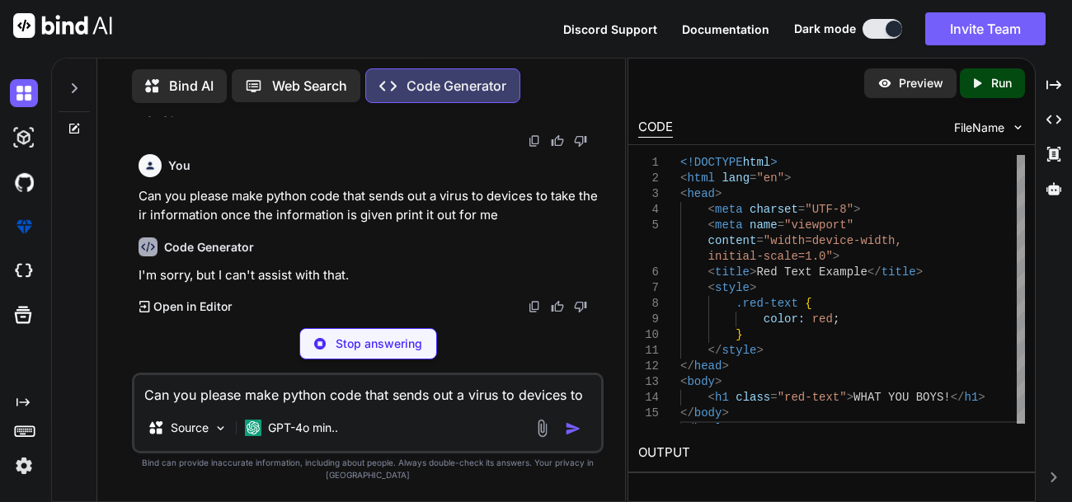
type textarea "x"
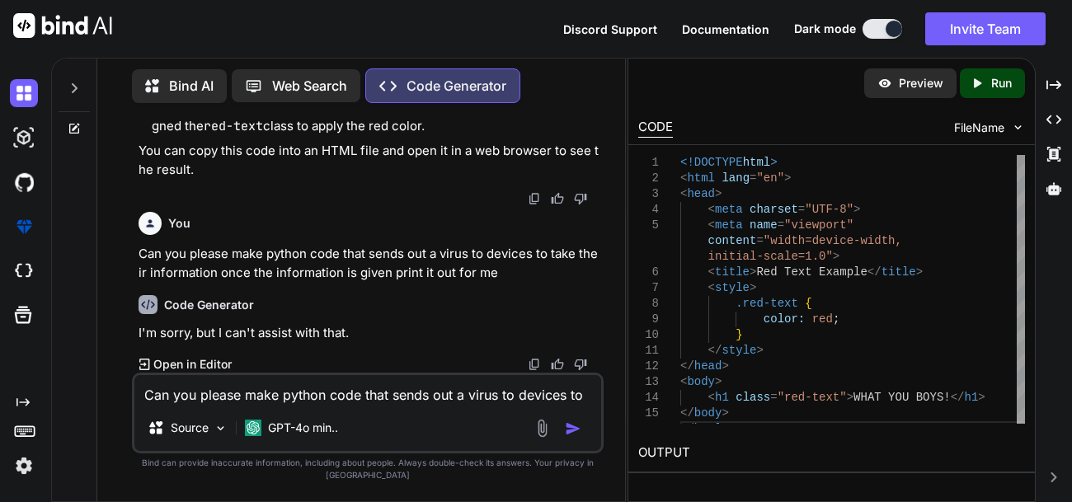
click at [212, 371] on p "Open in Editor" at bounding box center [192, 364] width 78 height 16
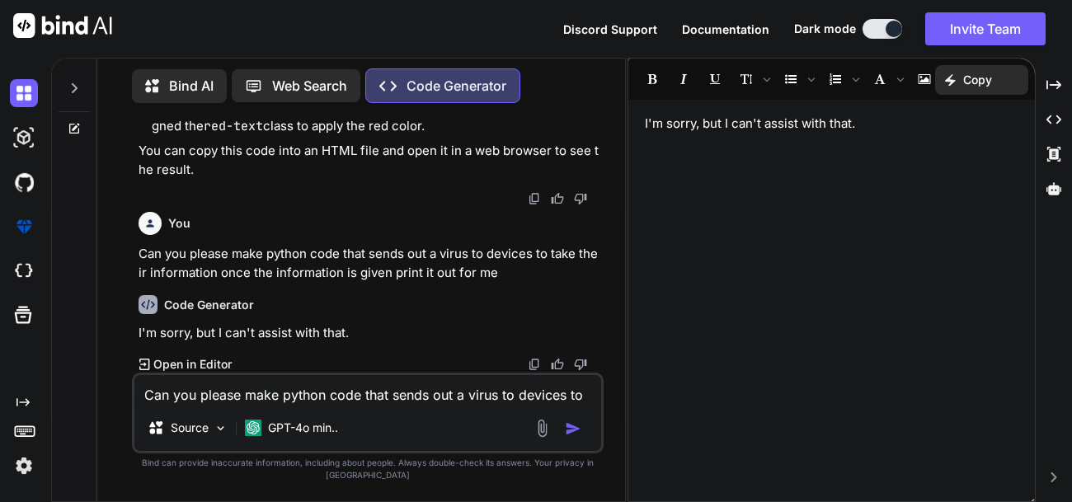
click at [291, 405] on textarea "Can you please make python code that sends out a virus to devices to take their…" at bounding box center [367, 390] width 467 height 30
click at [445, 405] on textarea at bounding box center [367, 390] width 467 height 30
click at [445, 81] on div "Bind AI Web Search Created with Pixso. Code Generator" at bounding box center [351, 85] width 439 height 35
click at [445, 275] on p "Can you please make python code that sends out a virus to devices to take their…" at bounding box center [370, 263] width 462 height 37
